Goal: Information Seeking & Learning: Learn about a topic

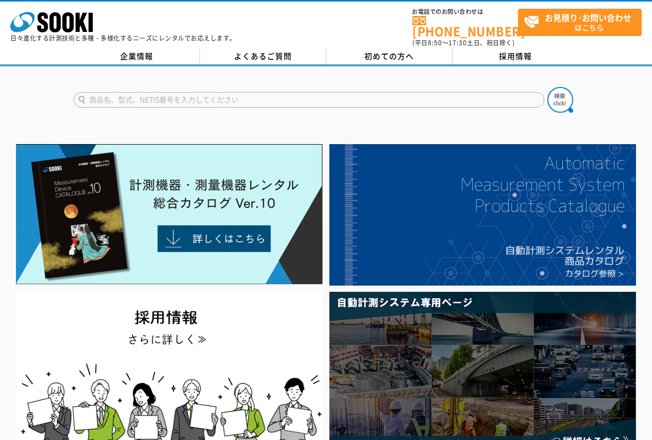
click at [184, 101] on form at bounding box center [326, 101] width 505 height 29
click at [182, 99] on input "text" at bounding box center [309, 99] width 470 height 15
type input "商品名、型式、NETIS番号を入力してください"
click at [141, 92] on input "text" at bounding box center [309, 99] width 470 height 15
type input "水圧"
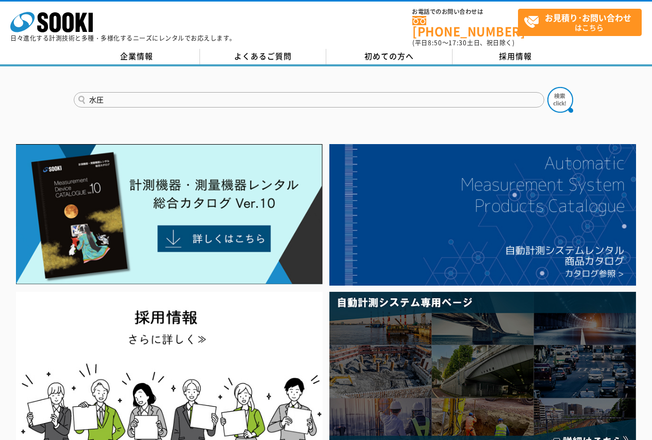
click at [547, 87] on button at bounding box center [560, 100] width 26 height 26
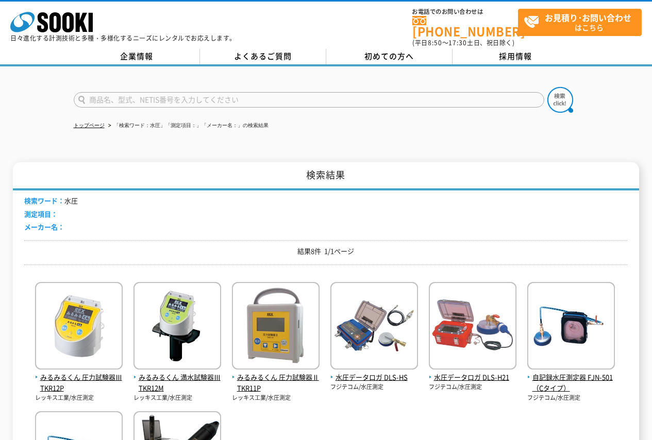
scroll to position [31, 0]
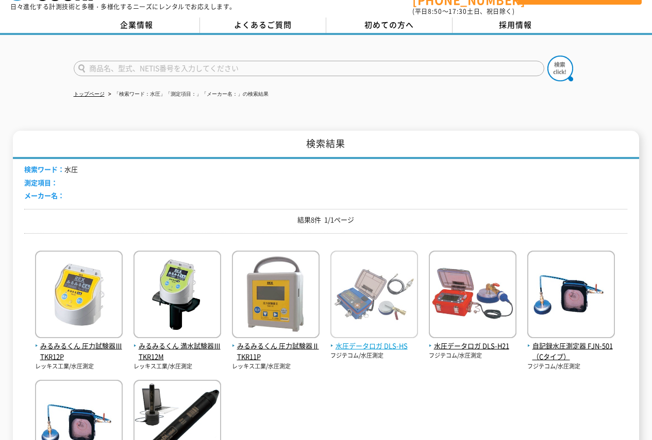
click at [385, 330] on img at bounding box center [374, 296] width 88 height 90
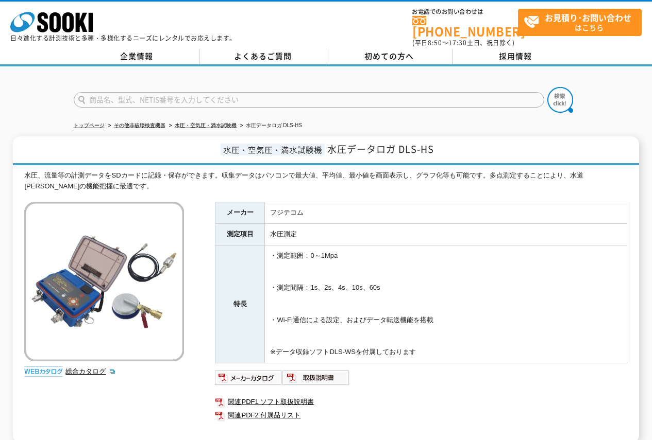
click at [127, 95] on input "text" at bounding box center [309, 99] width 470 height 15
type input "カメラ"
click at [547, 87] on button at bounding box center [560, 100] width 26 height 26
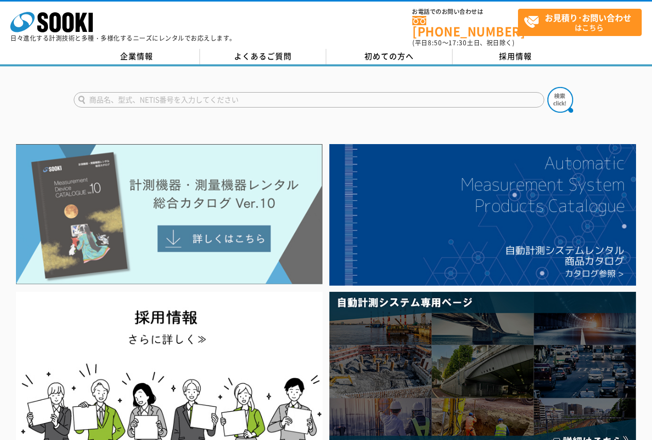
click at [261, 243] on img at bounding box center [169, 214] width 307 height 141
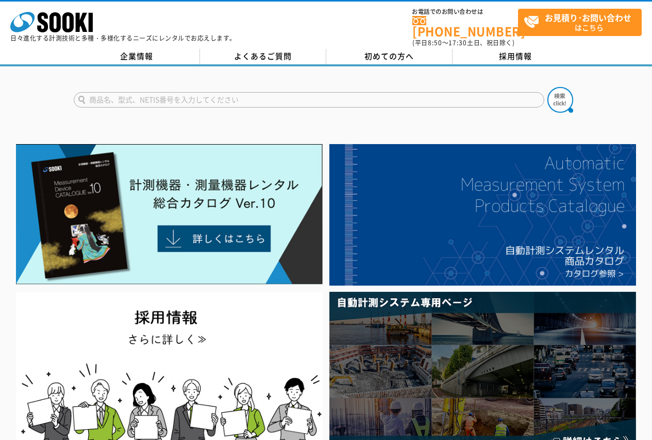
click at [140, 96] on input "text" at bounding box center [309, 99] width 470 height 15
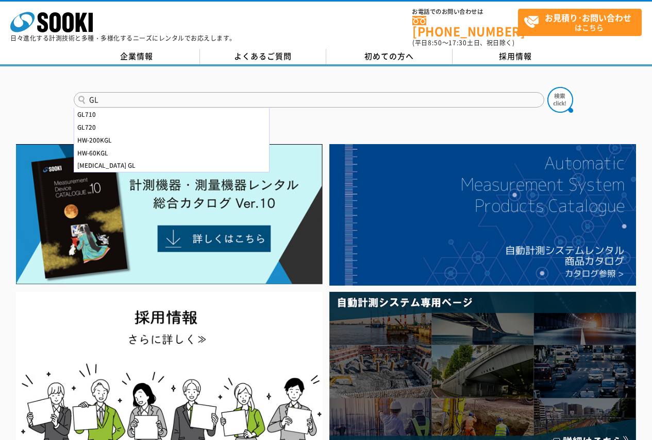
type input "G"
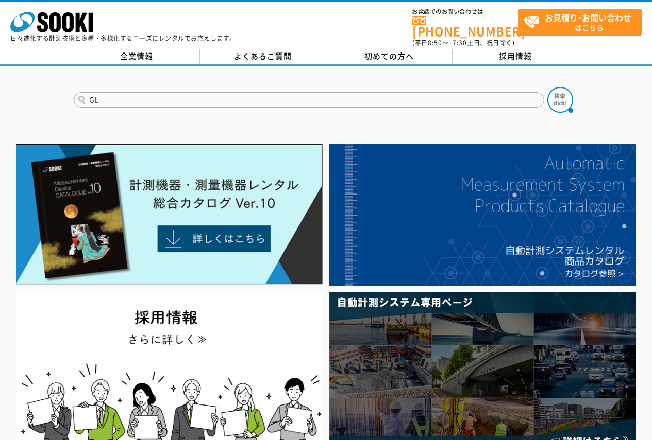
type input "G"
type input "150C"
click at [563, 98] on img at bounding box center [560, 100] width 26 height 26
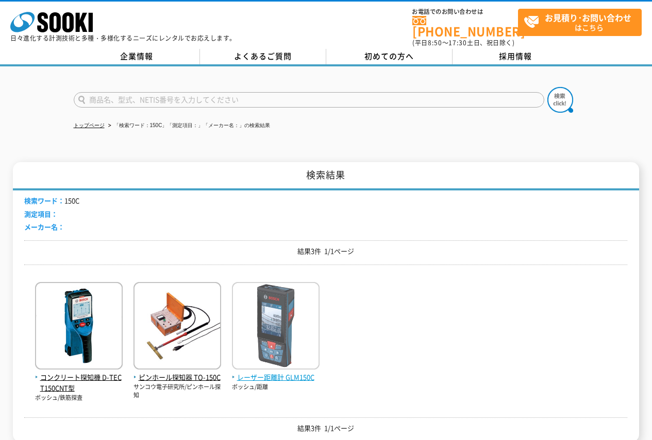
click at [282, 344] on img at bounding box center [276, 327] width 88 height 90
click at [286, 292] on img at bounding box center [276, 327] width 88 height 90
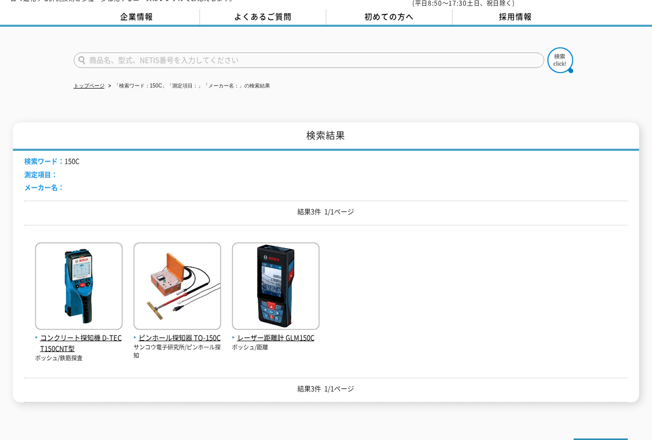
scroll to position [45, 0]
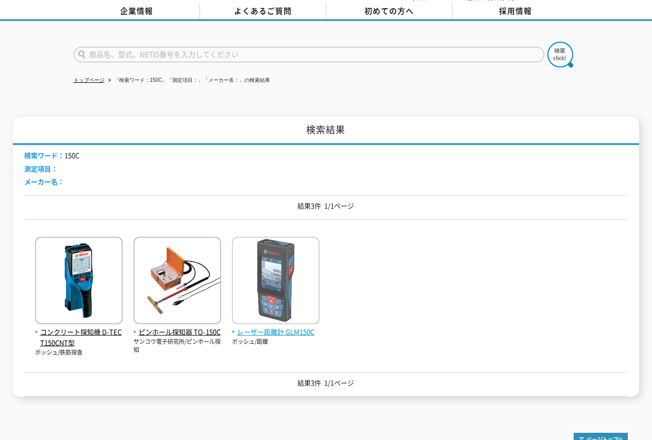
click at [277, 329] on span "レーザー距離計 GLM150C" at bounding box center [276, 332] width 88 height 11
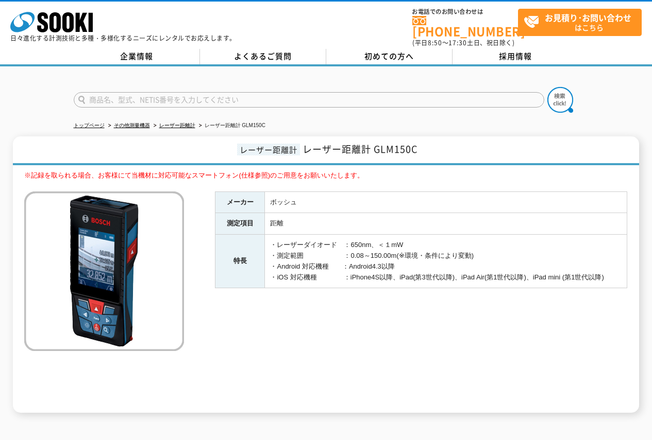
click at [136, 94] on input "text" at bounding box center [309, 99] width 470 height 15
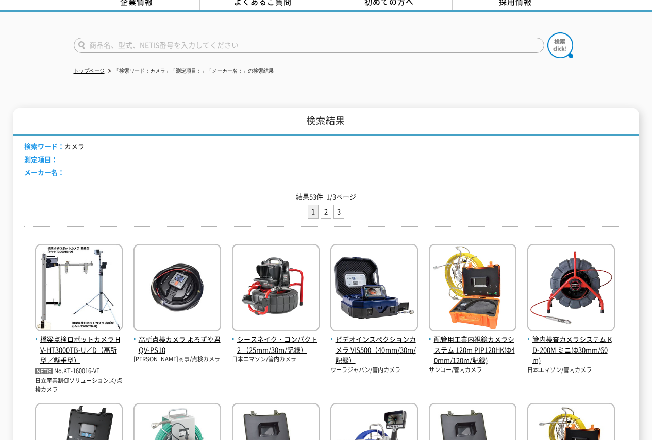
scroll to position [54, 0]
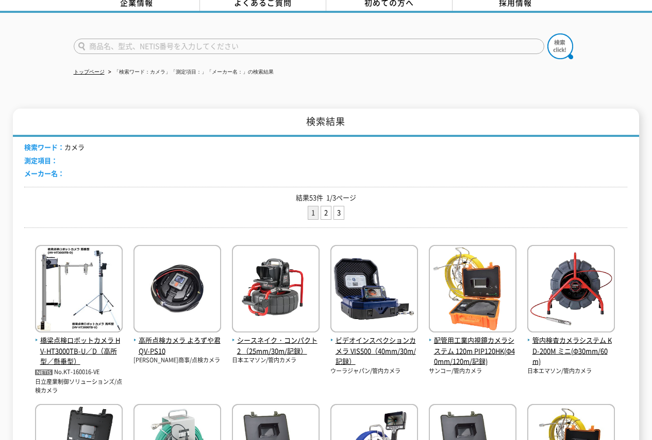
click at [152, 39] on input "text" at bounding box center [309, 46] width 470 height 15
type input "カメラスタンド"
click at [560, 47] on img at bounding box center [560, 46] width 26 height 26
